Goal: Information Seeking & Learning: Learn about a topic

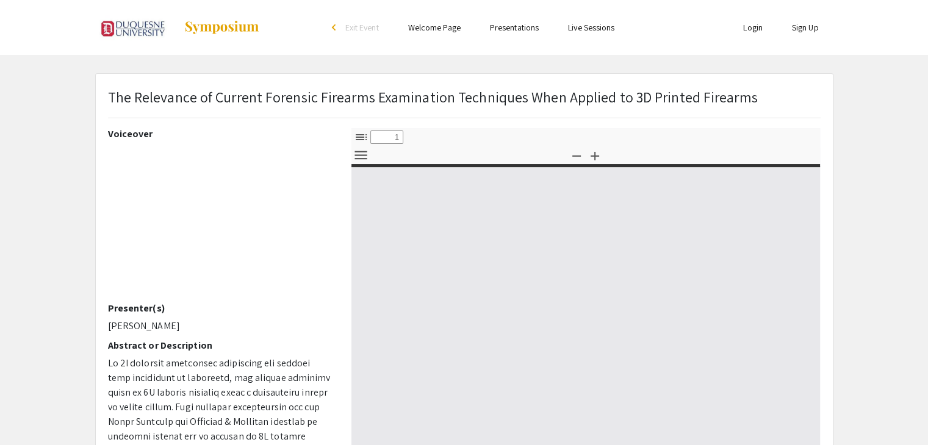
select select "custom"
type input "0"
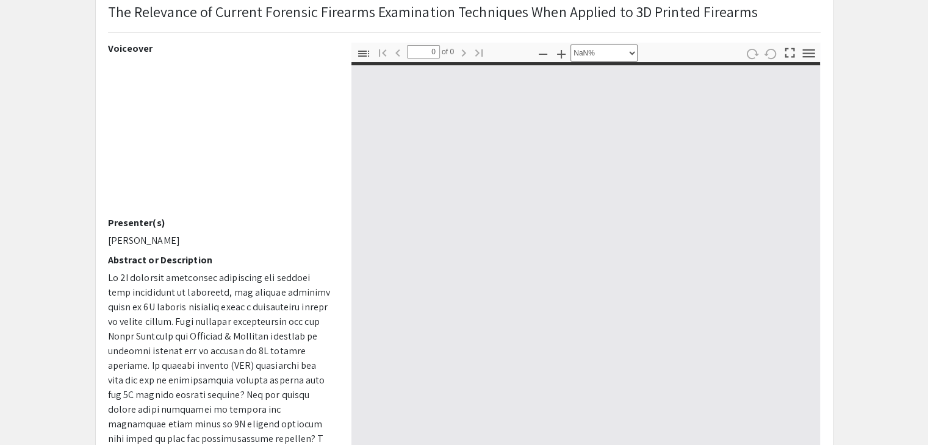
scroll to position [89, 0]
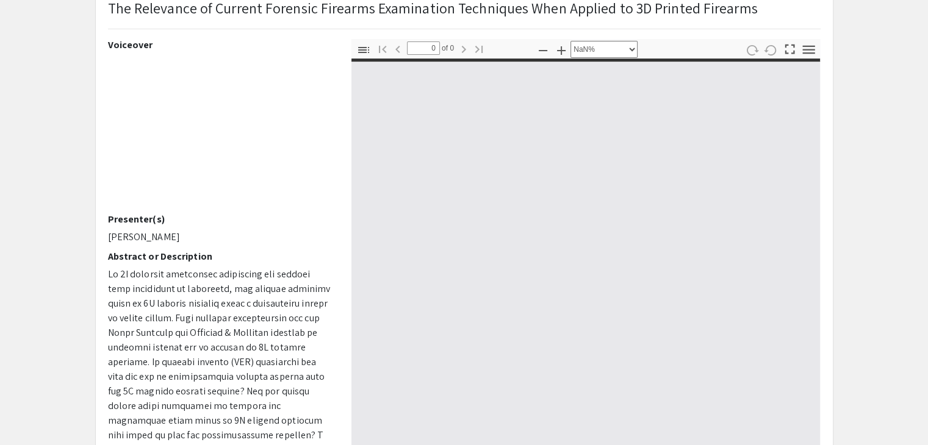
select select "auto"
type input "1"
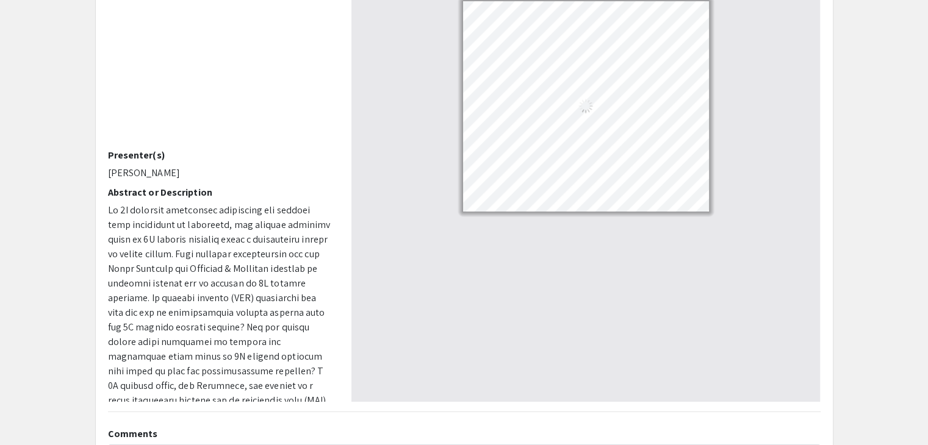
scroll to position [0, 0]
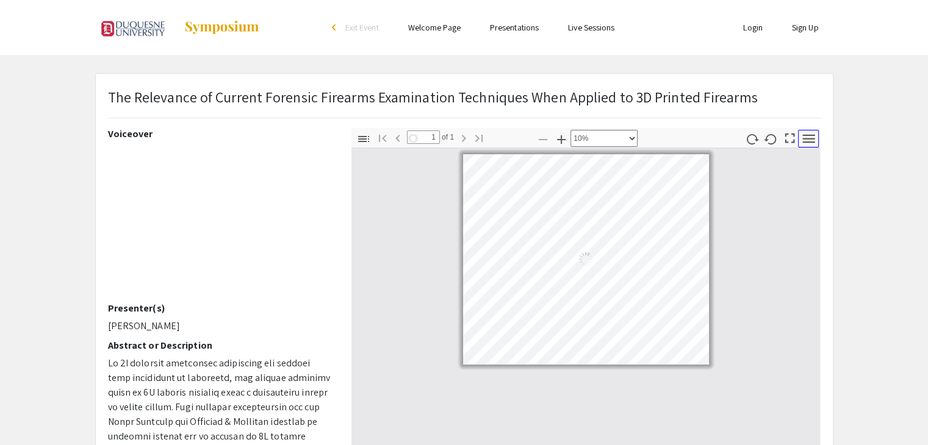
click at [809, 145] on icon "button" at bounding box center [809, 139] width 16 height 16
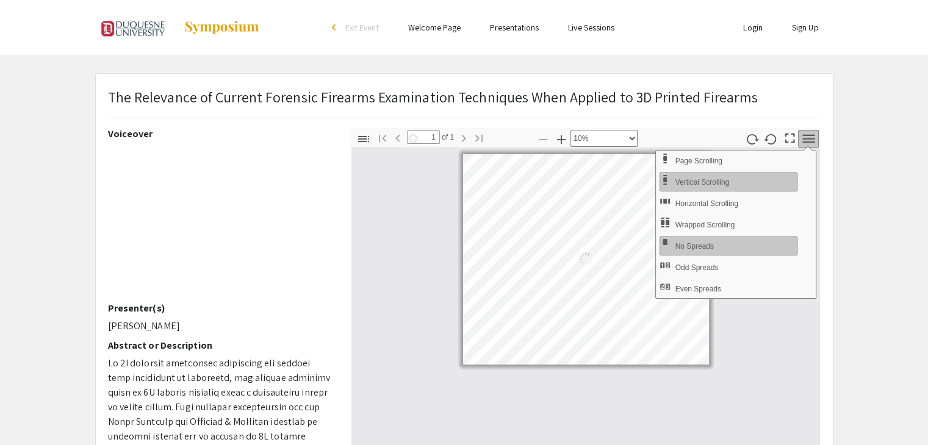
click at [816, 134] on icon "button" at bounding box center [809, 139] width 16 height 16
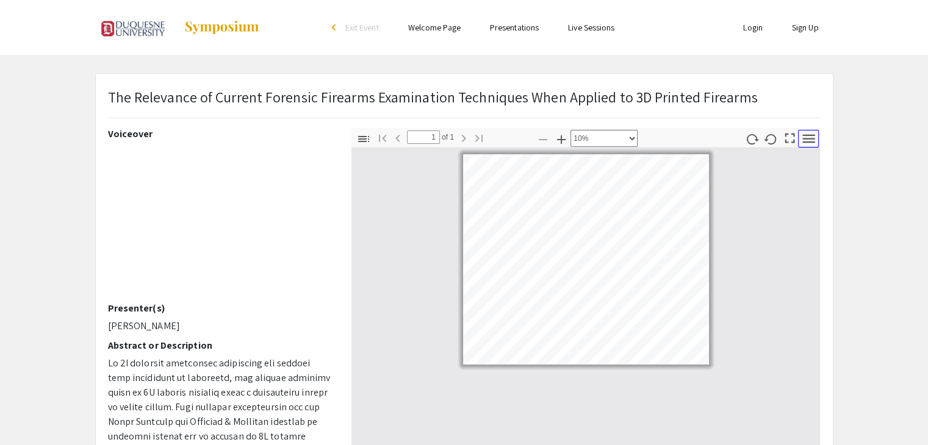
select select "custom"
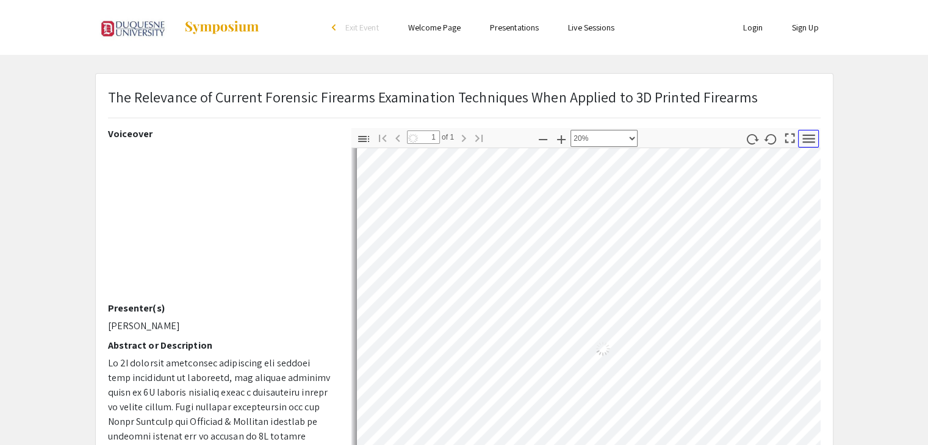
scroll to position [15, 0]
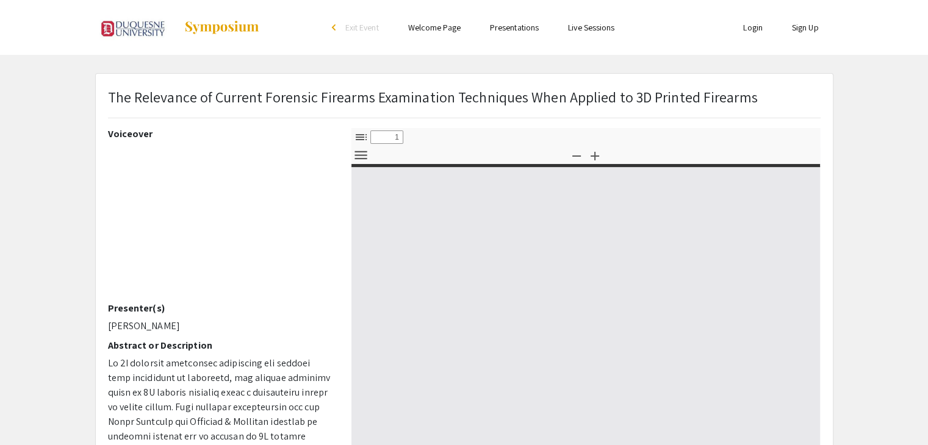
select select "custom"
type input "0"
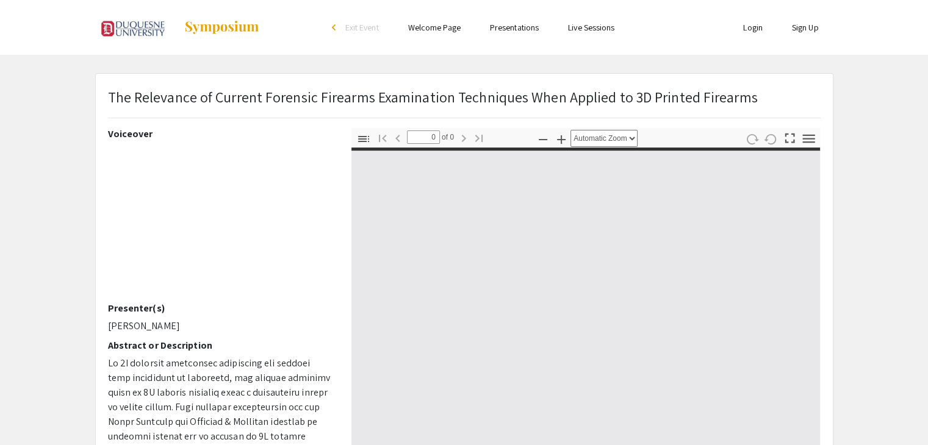
select select "custom"
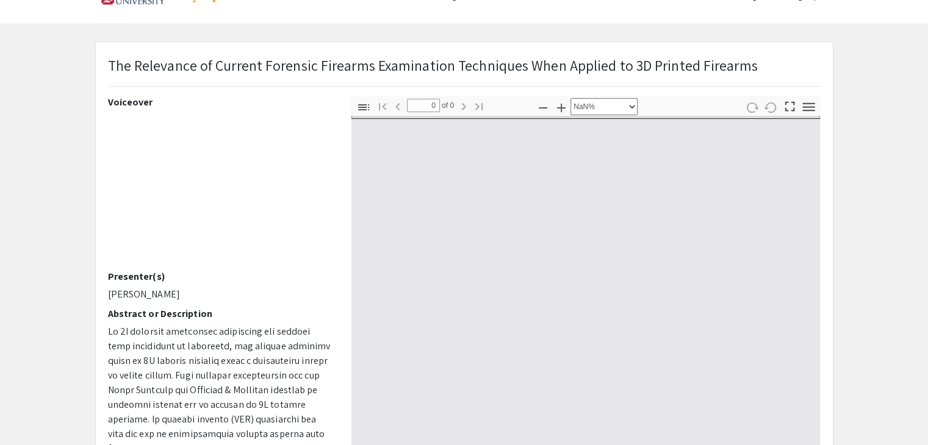
type input "1"
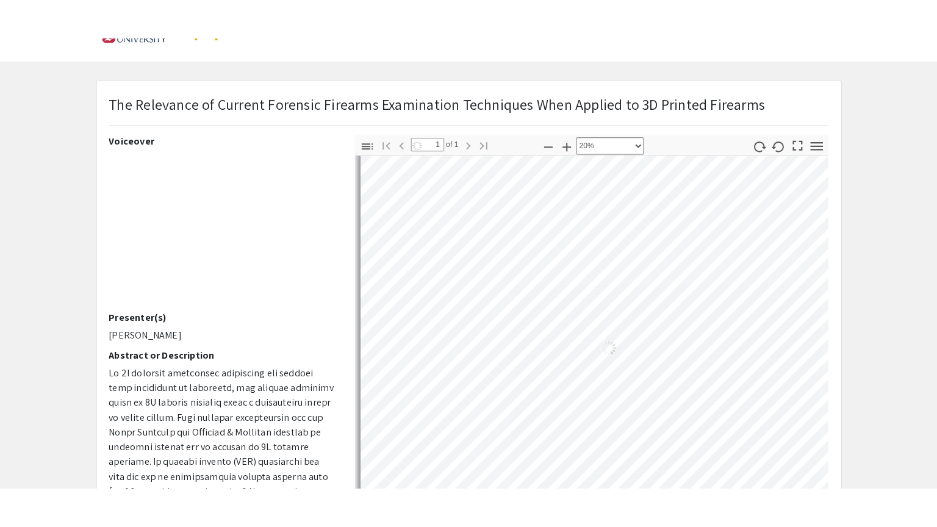
scroll to position [25, 0]
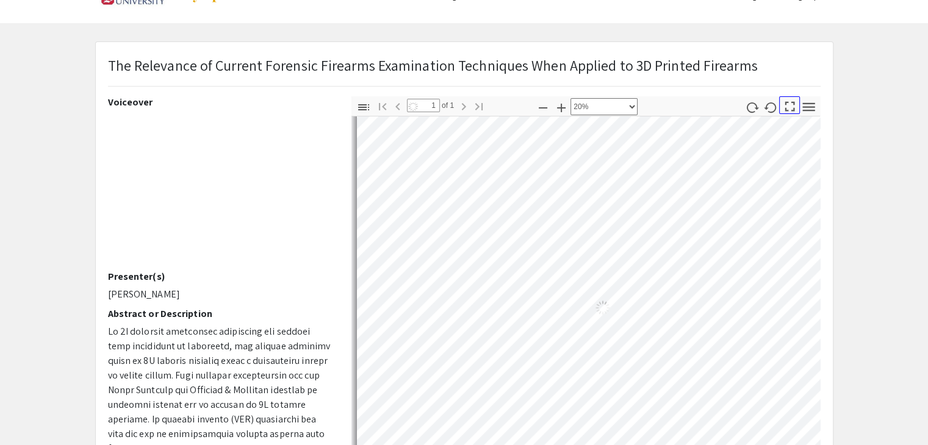
click at [789, 108] on icon "button" at bounding box center [790, 106] width 16 height 16
select select "custom"
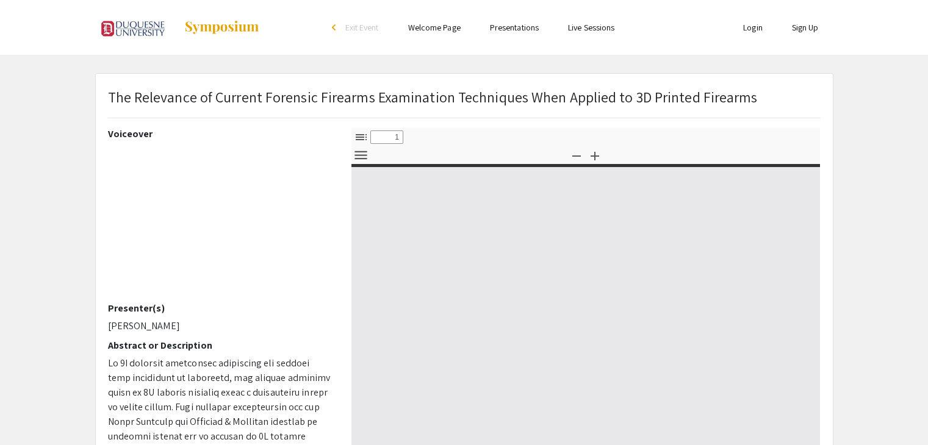
select select "custom"
type input "0"
select select "custom"
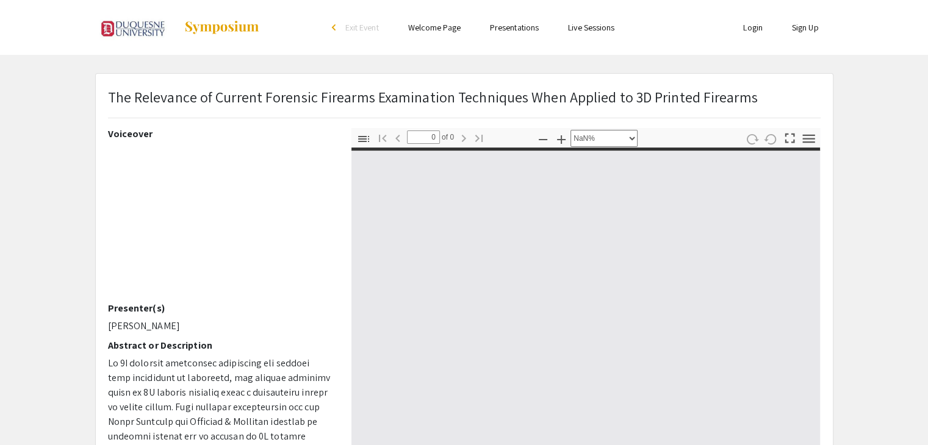
type input "1"
select select "auto"
